Goal: Navigation & Orientation: Find specific page/section

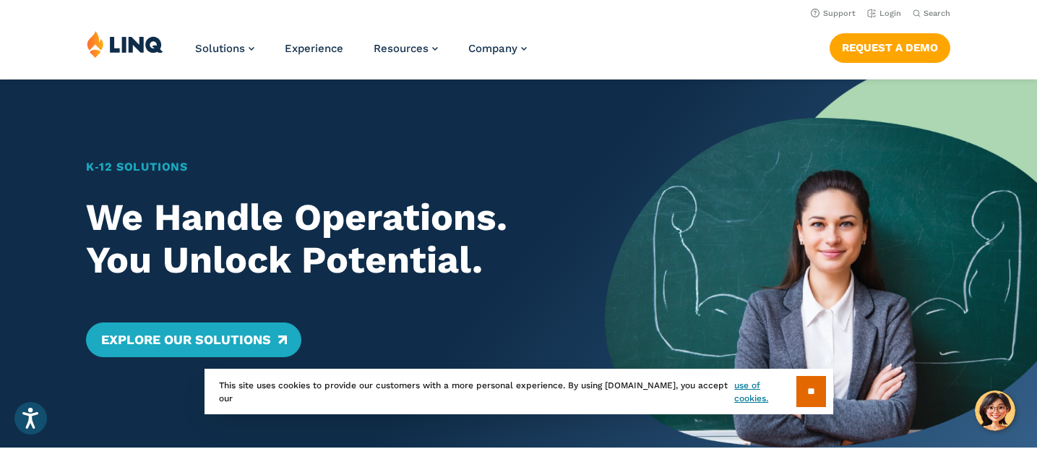
click at [771, 148] on img at bounding box center [821, 264] width 432 height 368
click at [895, 11] on link "Login" at bounding box center [884, 13] width 34 height 9
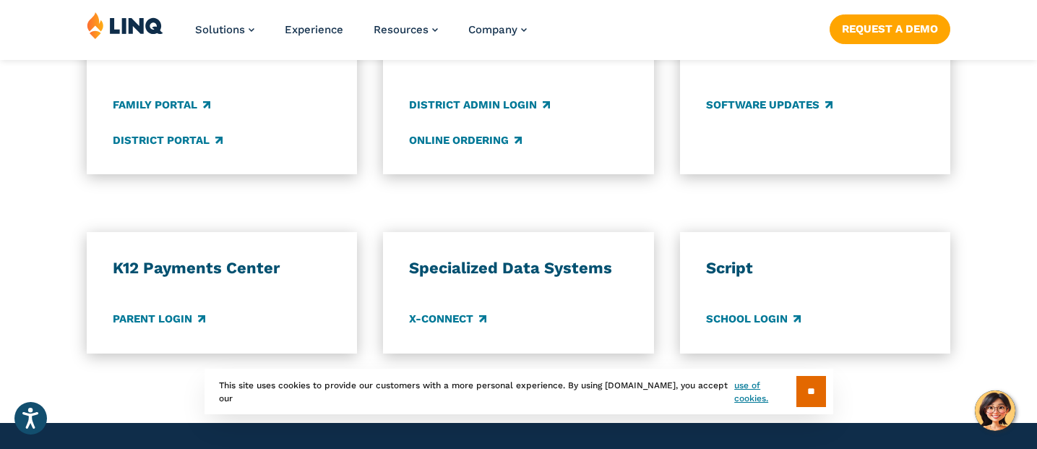
scroll to position [1192, 0]
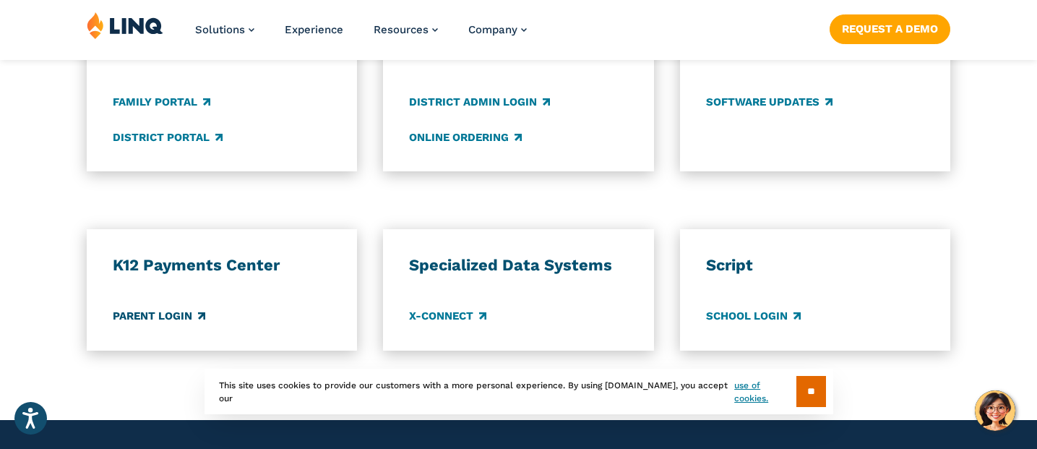
click at [174, 317] on link "Parent Login" at bounding box center [159, 317] width 93 height 16
